Goal: Transaction & Acquisition: Book appointment/travel/reservation

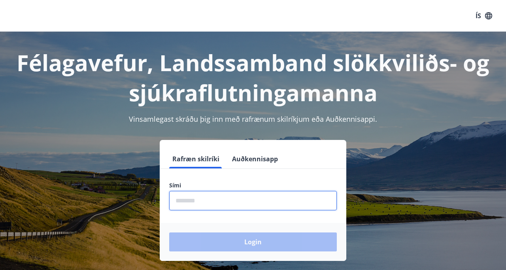
click at [185, 199] on input "phone" at bounding box center [253, 200] width 168 height 19
type input "********"
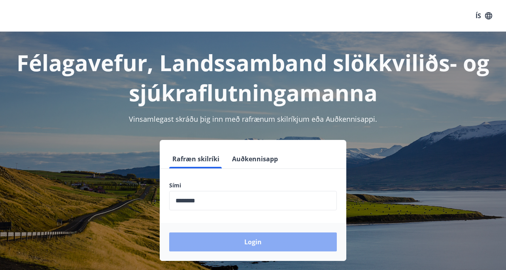
click at [249, 238] on button "Login" at bounding box center [253, 242] width 168 height 19
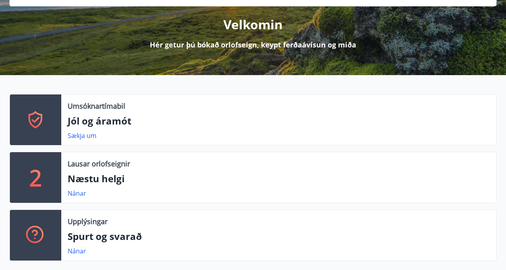
scroll to position [99, 0]
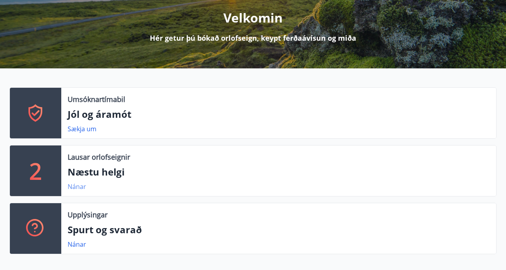
click at [79, 187] on link "Nánar" at bounding box center [77, 186] width 19 height 9
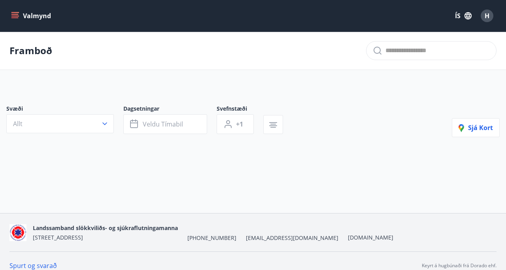
type input "*"
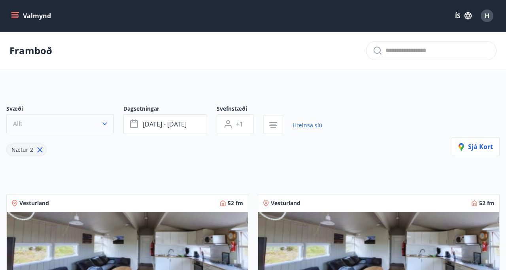
click at [103, 123] on icon "button" at bounding box center [104, 124] width 5 height 3
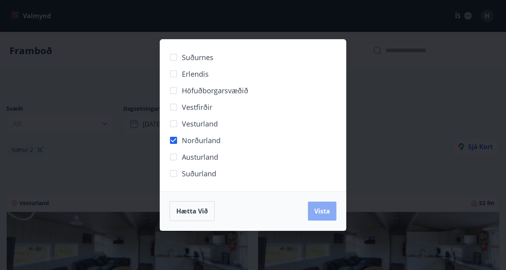
click at [325, 209] on span "Vista" at bounding box center [322, 211] width 16 height 9
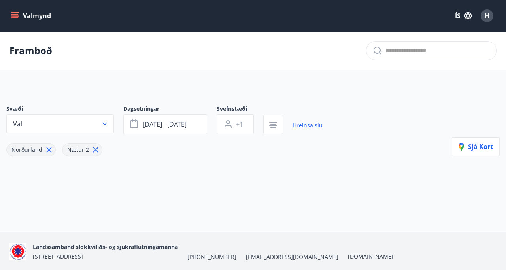
scroll to position [1, 0]
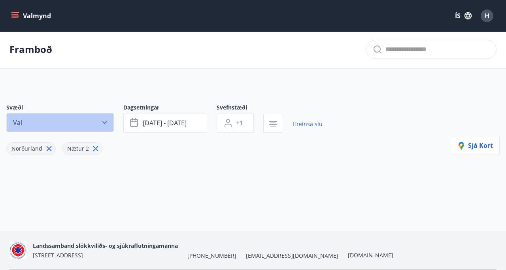
click at [104, 124] on icon "button" at bounding box center [105, 123] width 8 height 8
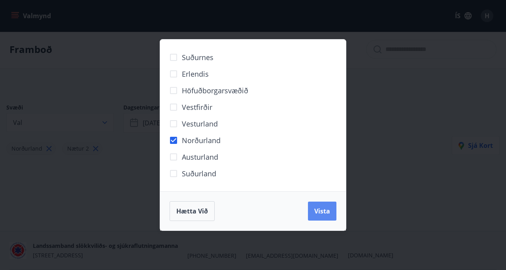
click at [324, 208] on span "Vista" at bounding box center [322, 211] width 16 height 9
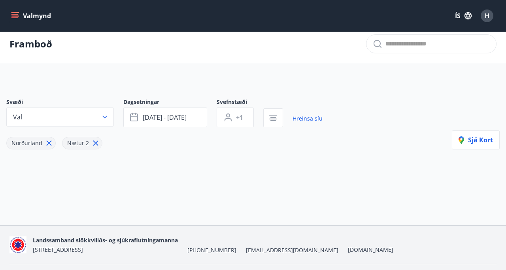
scroll to position [0, 0]
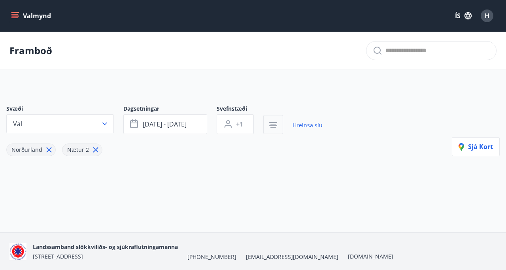
click at [275, 126] on icon "button" at bounding box center [273, 124] width 9 height 9
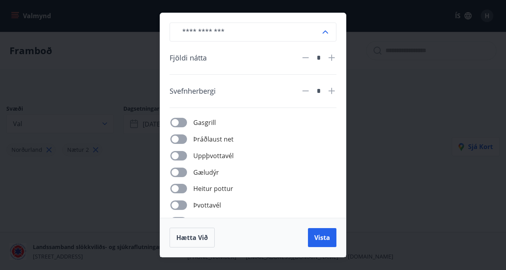
click at [324, 31] on icon at bounding box center [325, 31] width 9 height 9
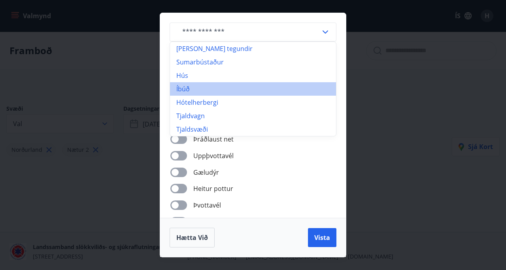
click at [188, 89] on li "Íbúð" at bounding box center [253, 88] width 166 height 13
type input "****"
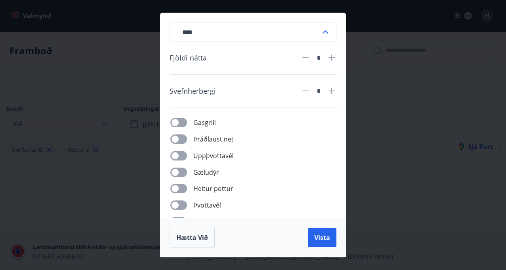
click at [331, 93] on icon at bounding box center [332, 91] width 6 height 6
type input "*"
click at [323, 236] on span "Vista" at bounding box center [322, 237] width 16 height 9
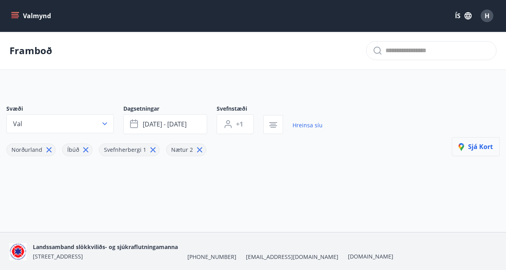
click at [477, 147] on span "Sjá kort" at bounding box center [476, 146] width 34 height 9
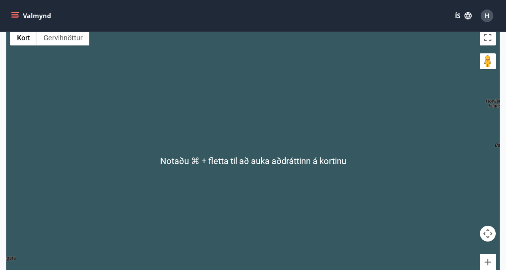
scroll to position [85, 0]
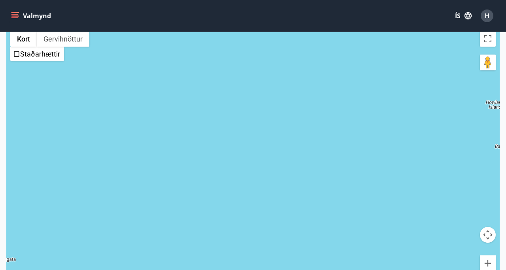
click at [18, 21] on button "Valmynd" at bounding box center [31, 16] width 45 height 14
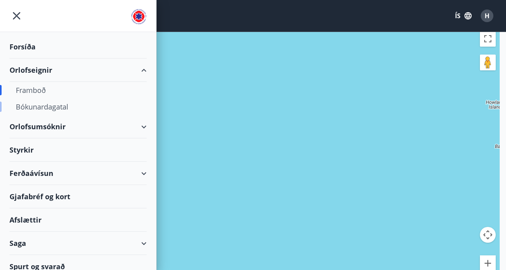
click at [51, 107] on div "Bókunardagatal" at bounding box center [78, 106] width 125 height 17
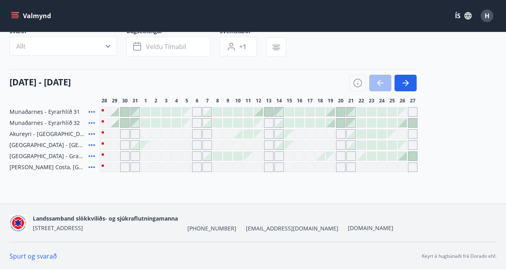
scroll to position [59, 0]
click at [105, 133] on div "Gráir dagar eru ekki bókanlegir" at bounding box center [104, 133] width 9 height 9
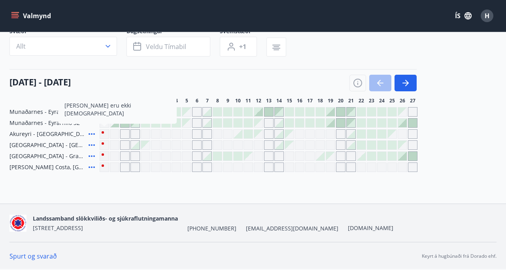
click at [113, 134] on div "Gráir dagar eru ekki bókanlegir" at bounding box center [114, 133] width 9 height 9
click at [165, 74] on div "[DATE] - [DATE]" at bounding box center [212, 80] width 407 height 22
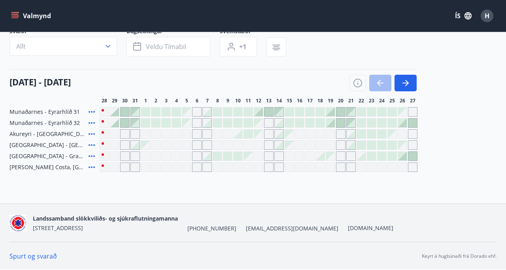
scroll to position [0, 0]
